Goal: Find specific page/section: Find specific page/section

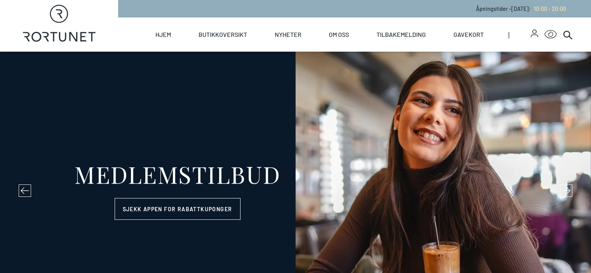
select select "NO"
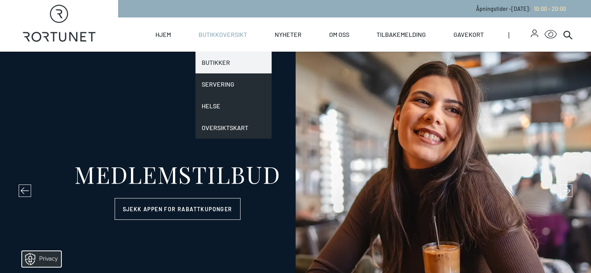
click at [248, 60] on link "Butikker" at bounding box center [233, 63] width 76 height 22
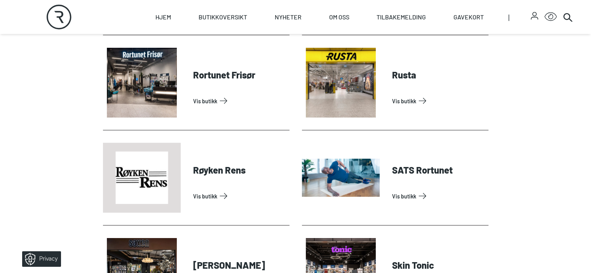
scroll to position [1865, 0]
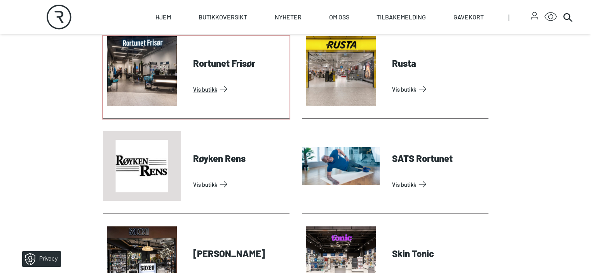
click at [193, 96] on link "Vis butikk" at bounding box center [239, 89] width 93 height 12
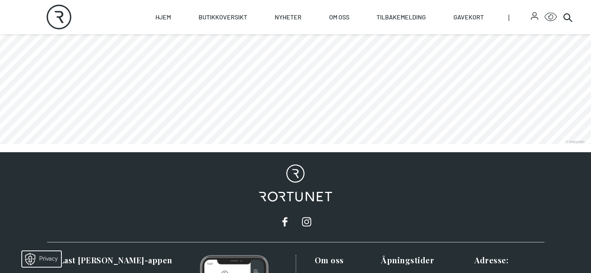
scroll to position [505, 0]
